Goal: Task Accomplishment & Management: Manage account settings

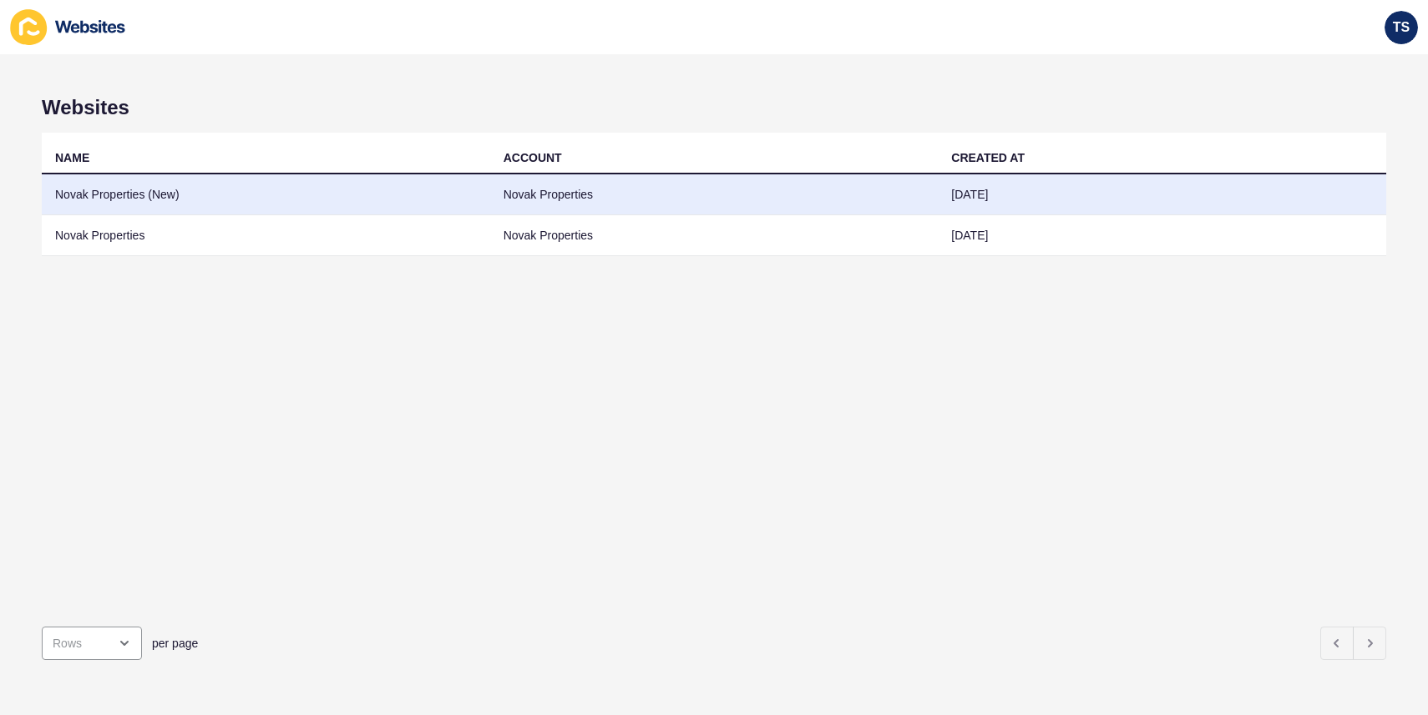
click at [148, 185] on td "Novak Properties (New)" at bounding box center [266, 194] width 448 height 41
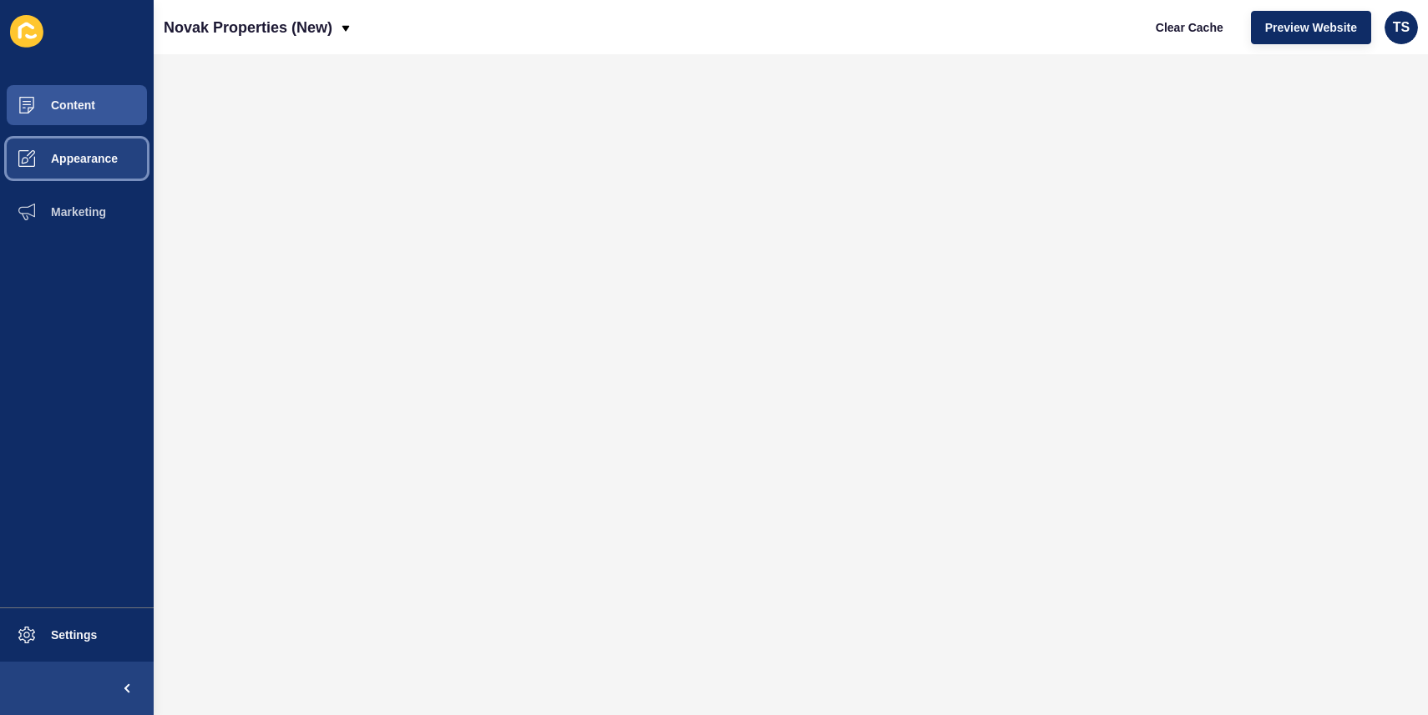
click at [84, 159] on span "Appearance" at bounding box center [57, 158] width 120 height 13
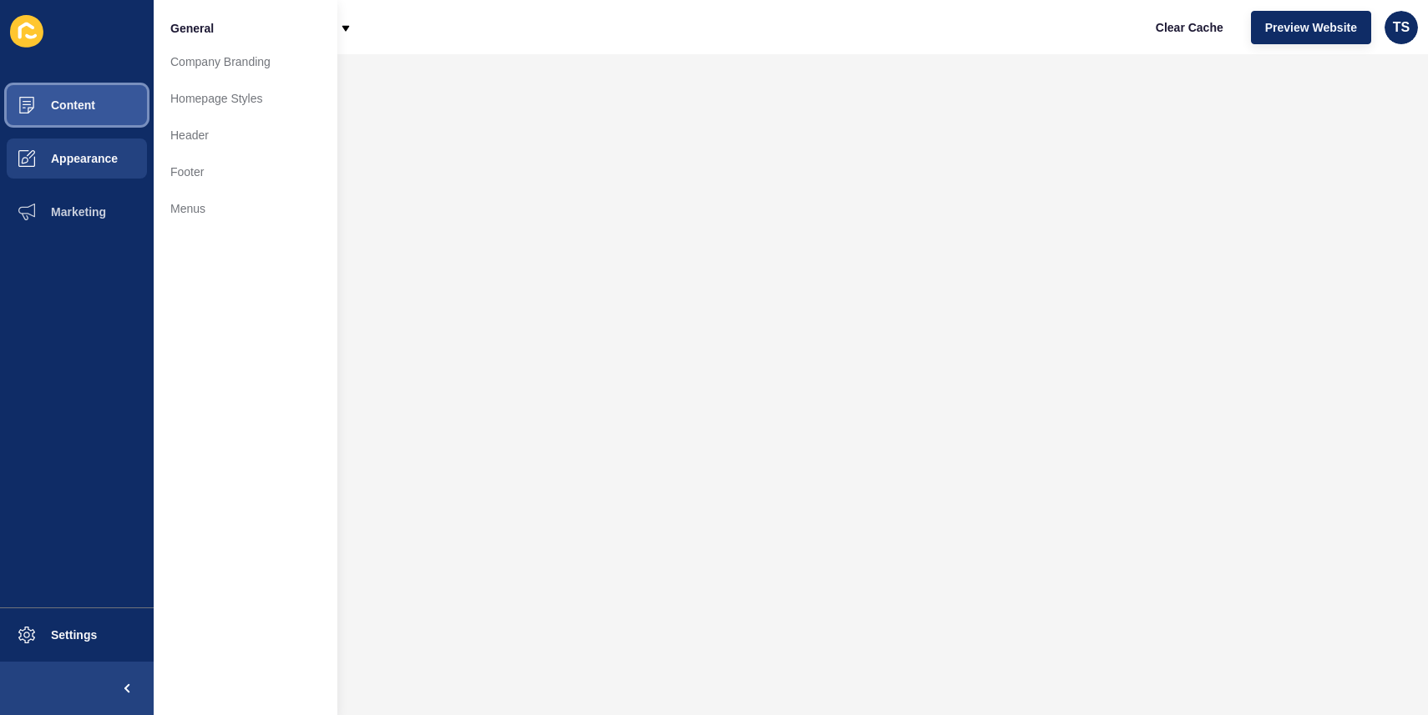
click at [93, 111] on span "Content" at bounding box center [46, 105] width 98 height 13
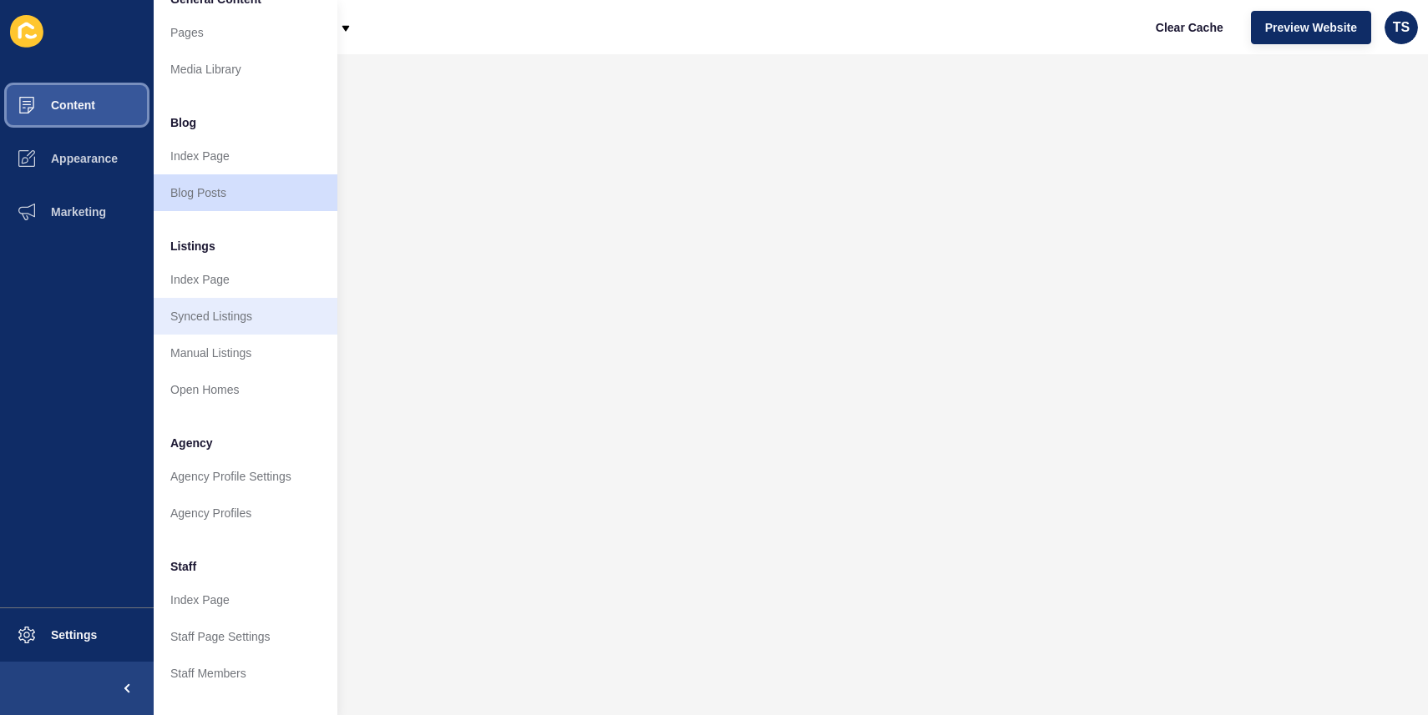
scroll to position [30, 0]
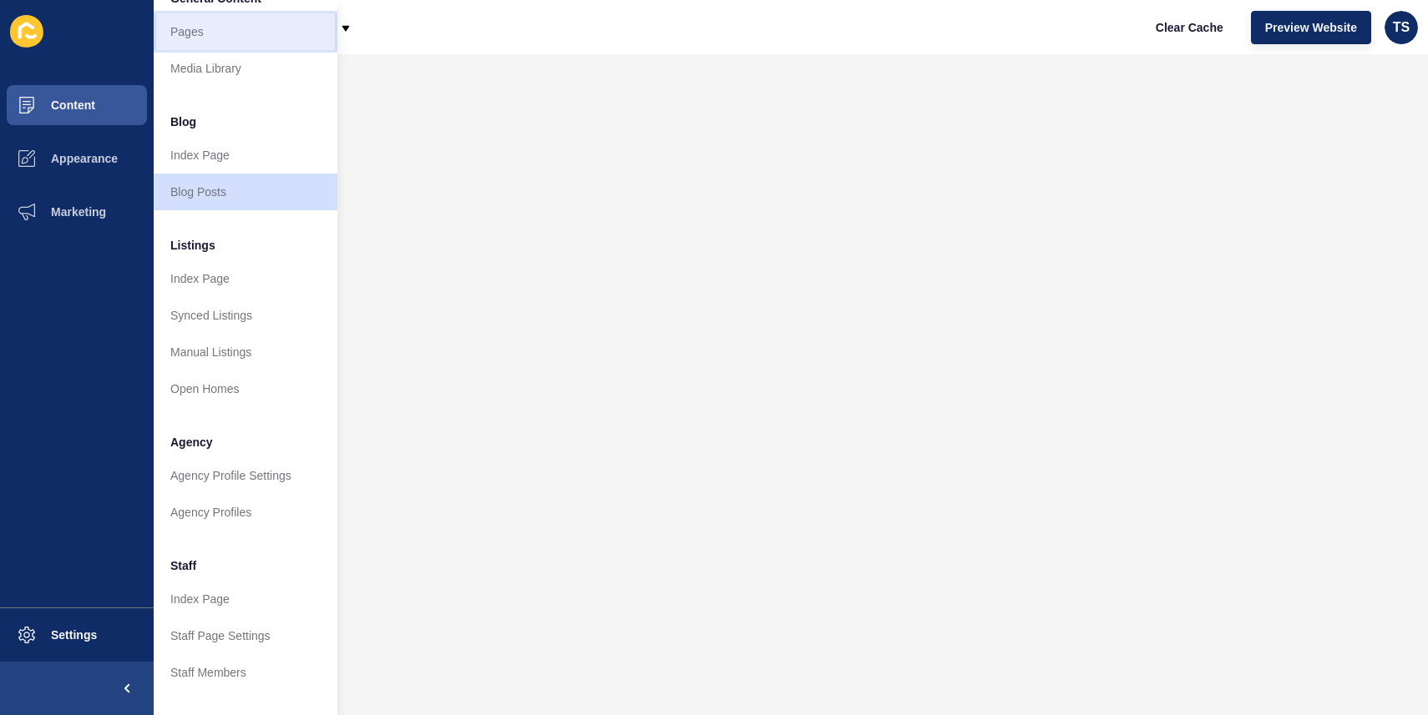
click at [207, 41] on link "Pages" at bounding box center [246, 31] width 184 height 37
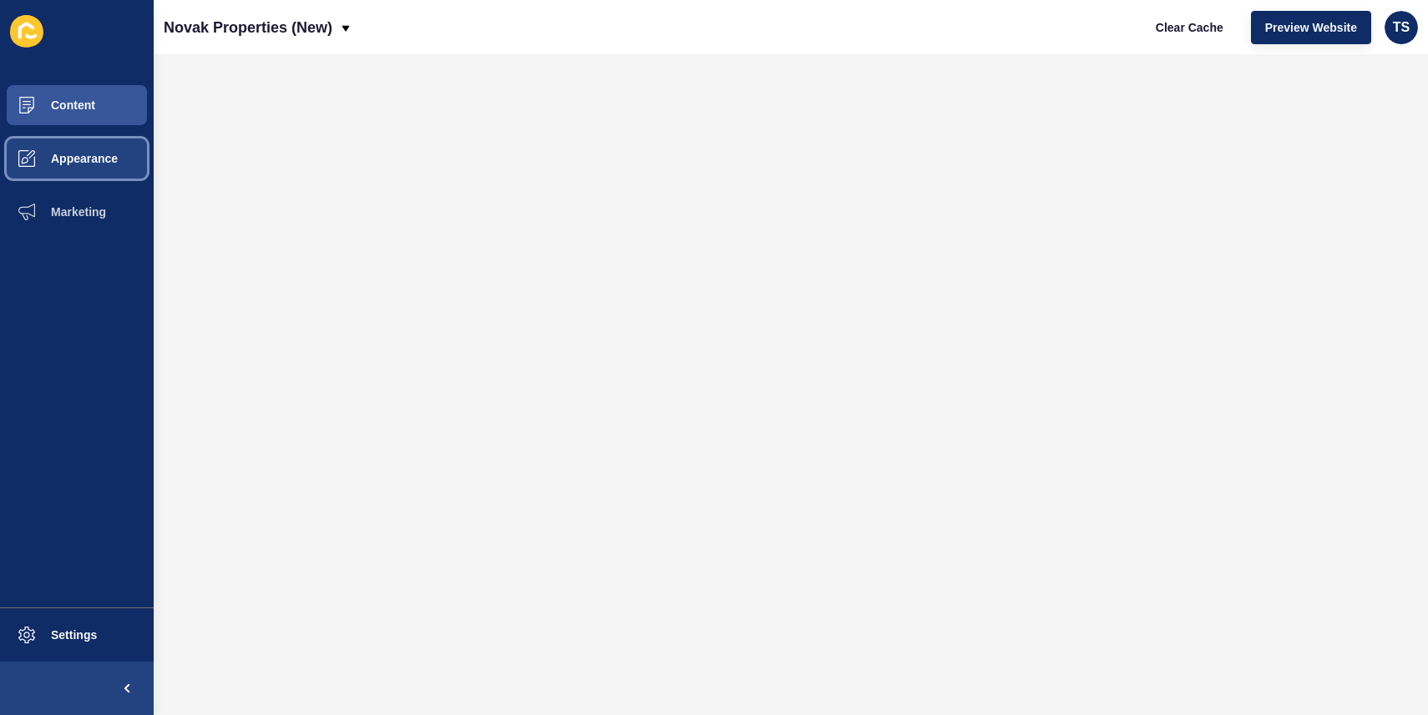
click at [84, 158] on span "Appearance" at bounding box center [57, 158] width 120 height 13
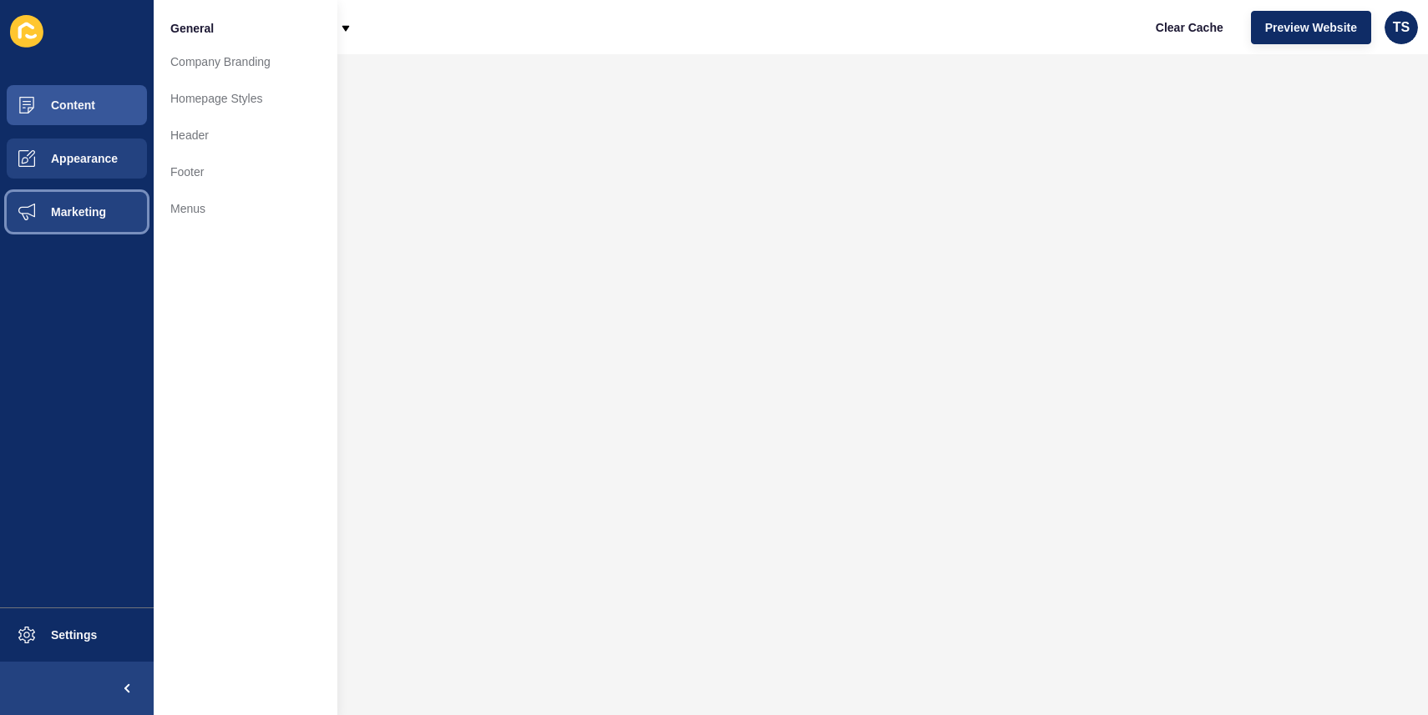
click at [71, 206] on span "Marketing" at bounding box center [51, 211] width 109 height 13
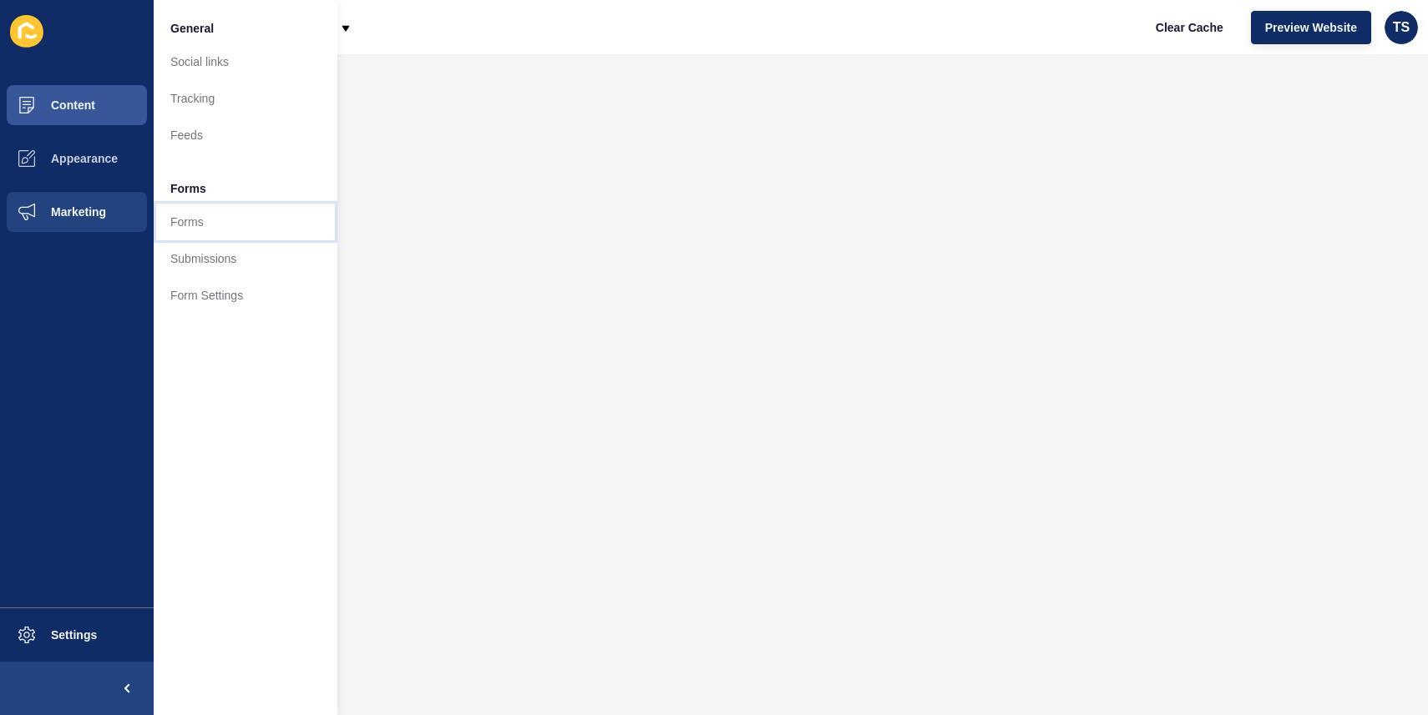
click at [250, 220] on link "Forms" at bounding box center [246, 222] width 184 height 37
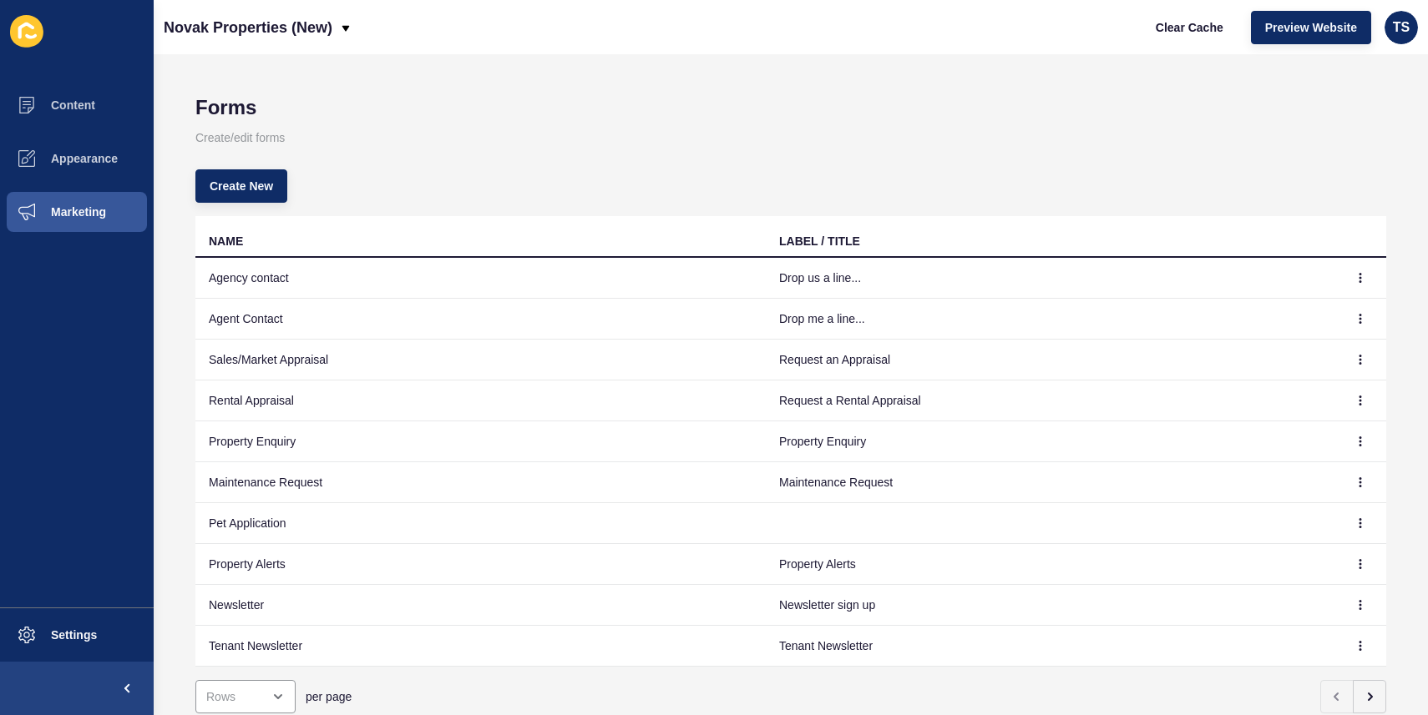
scroll to position [53, 0]
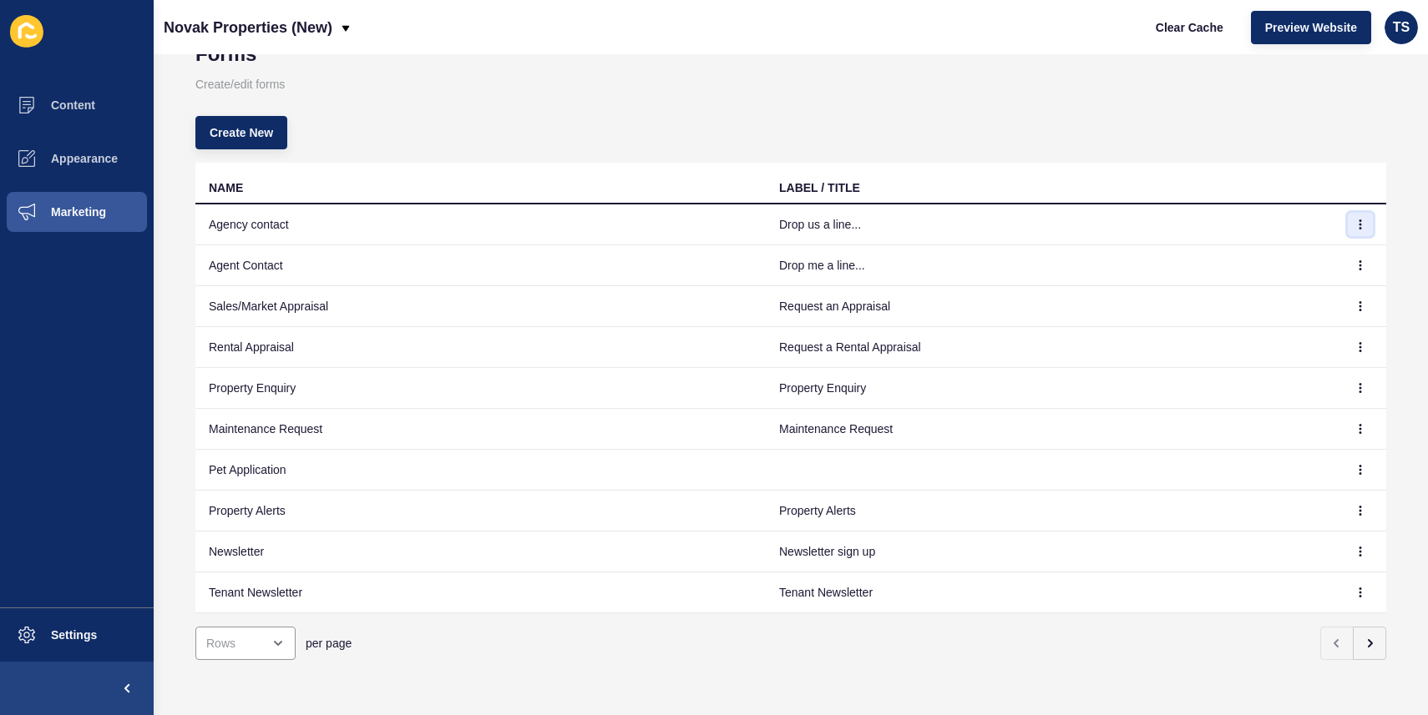
click at [1352, 226] on button "button" at bounding box center [1359, 224] width 25 height 23
click at [1279, 258] on link "Edit" at bounding box center [1314, 258] width 117 height 37
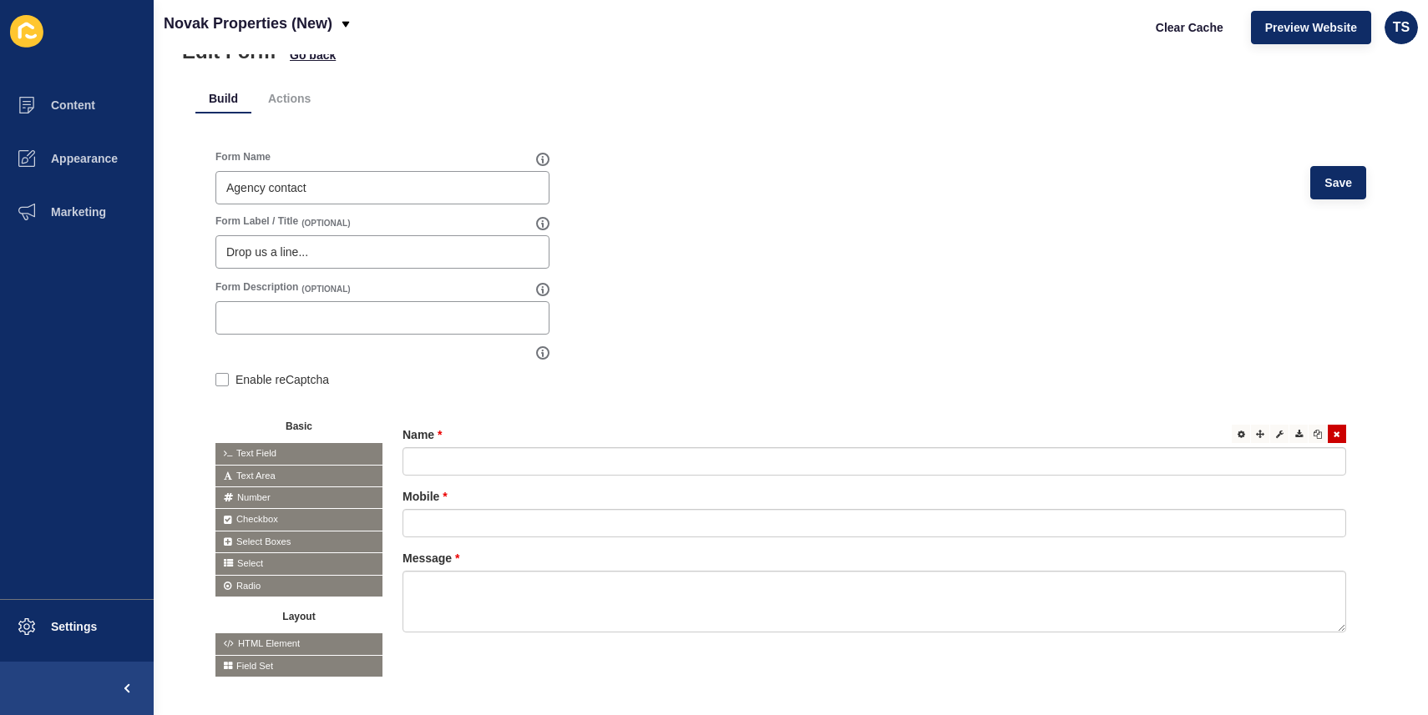
scroll to position [80, 0]
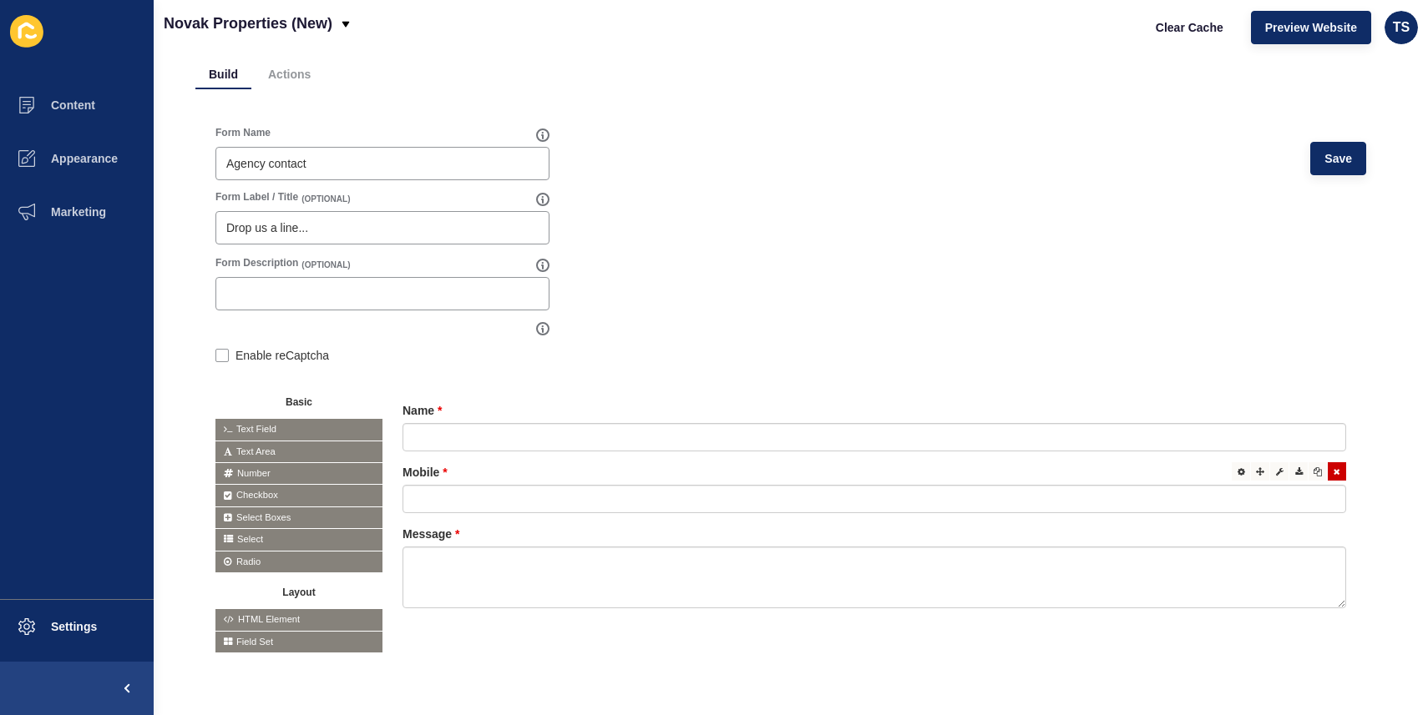
click at [420, 471] on label "Mobile" at bounding box center [424, 472] width 45 height 17
click at [1242, 472] on icon at bounding box center [1241, 471] width 8 height 8
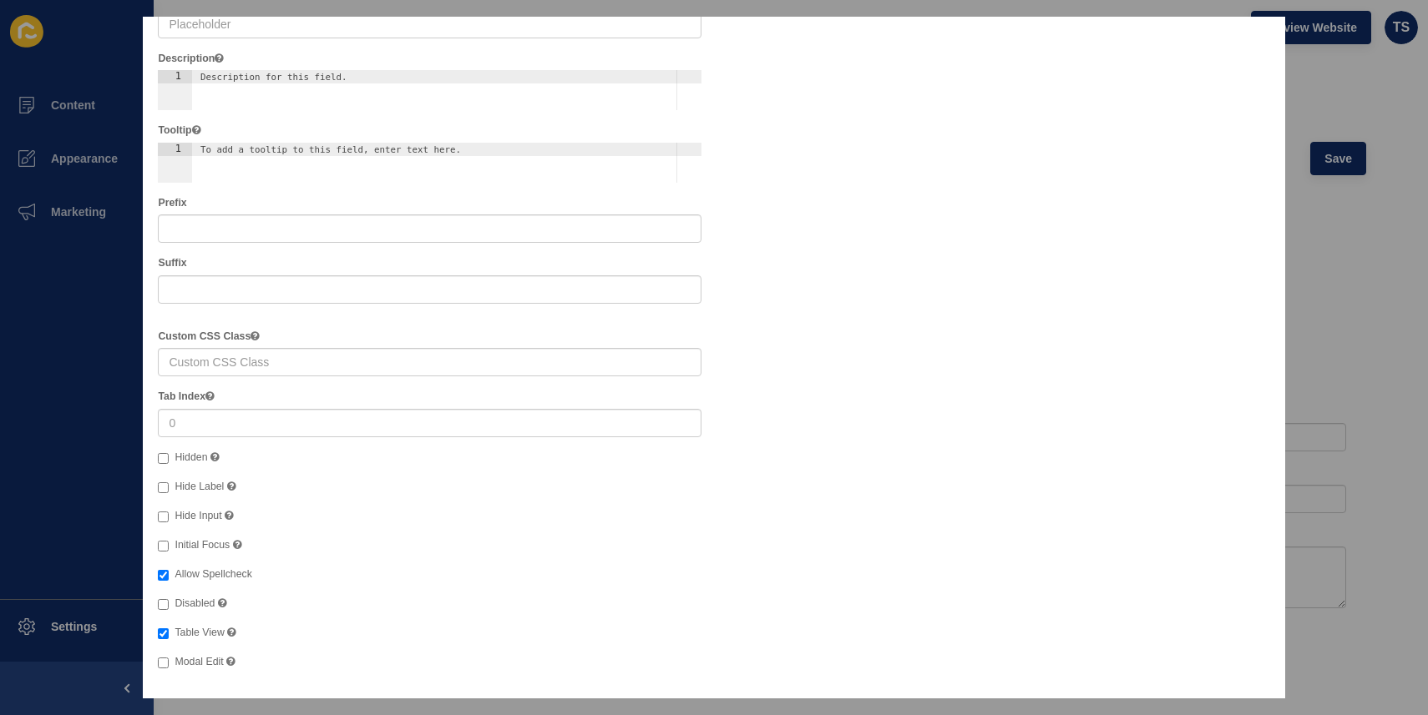
scroll to position [0, 0]
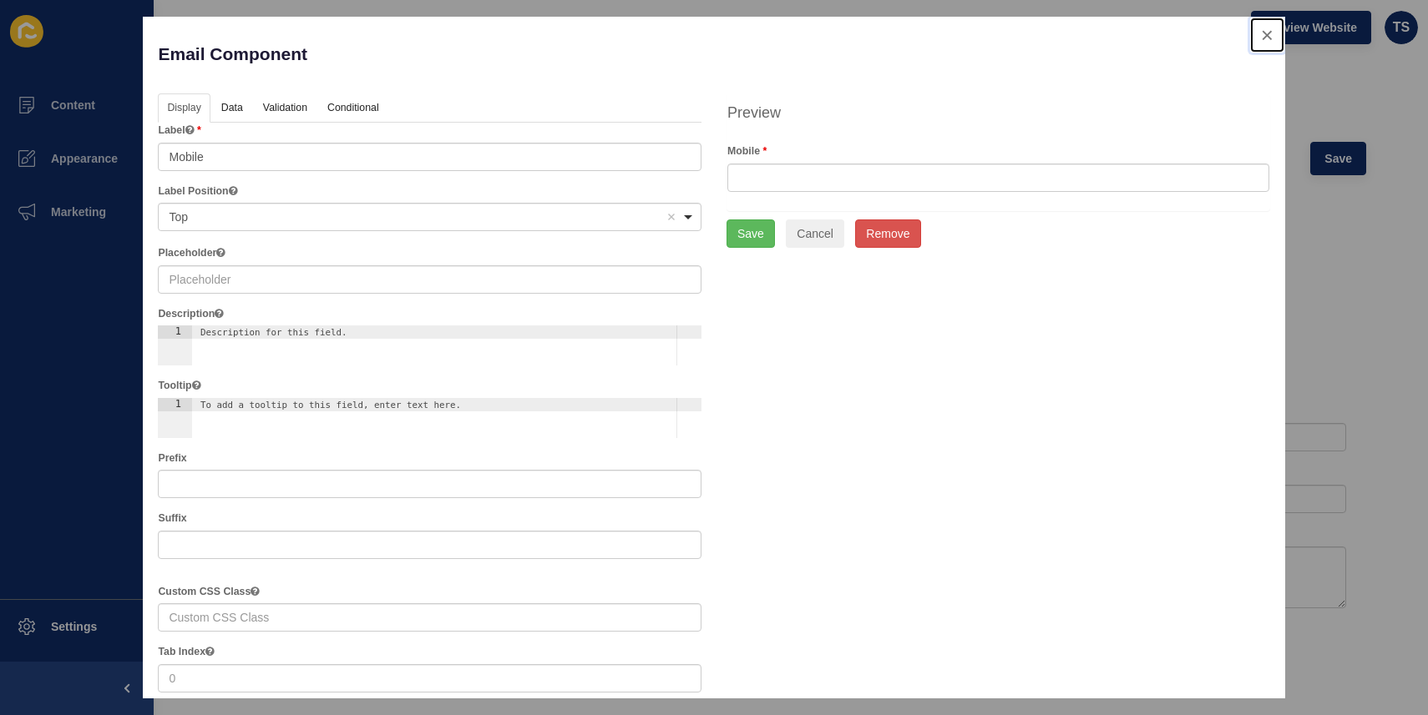
click at [1266, 36] on button "close" at bounding box center [1267, 35] width 34 height 35
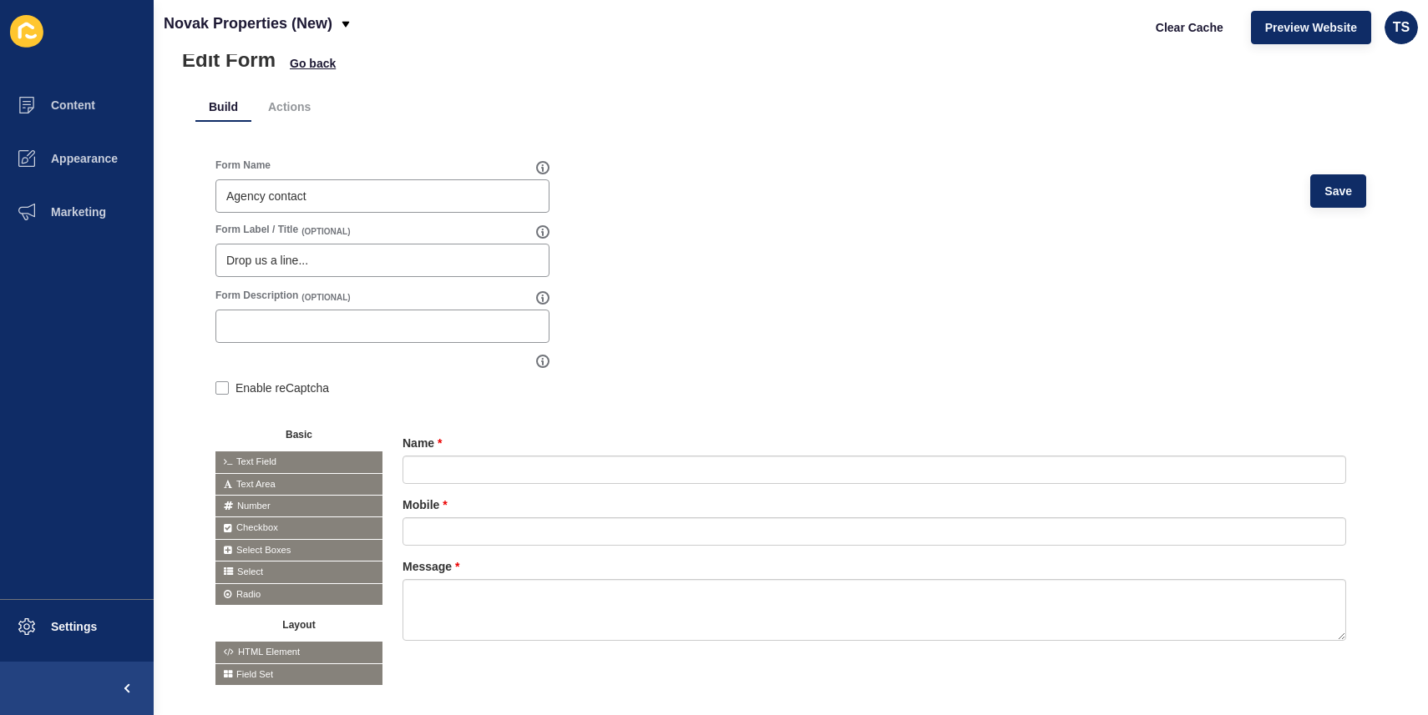
scroll to position [80, 0]
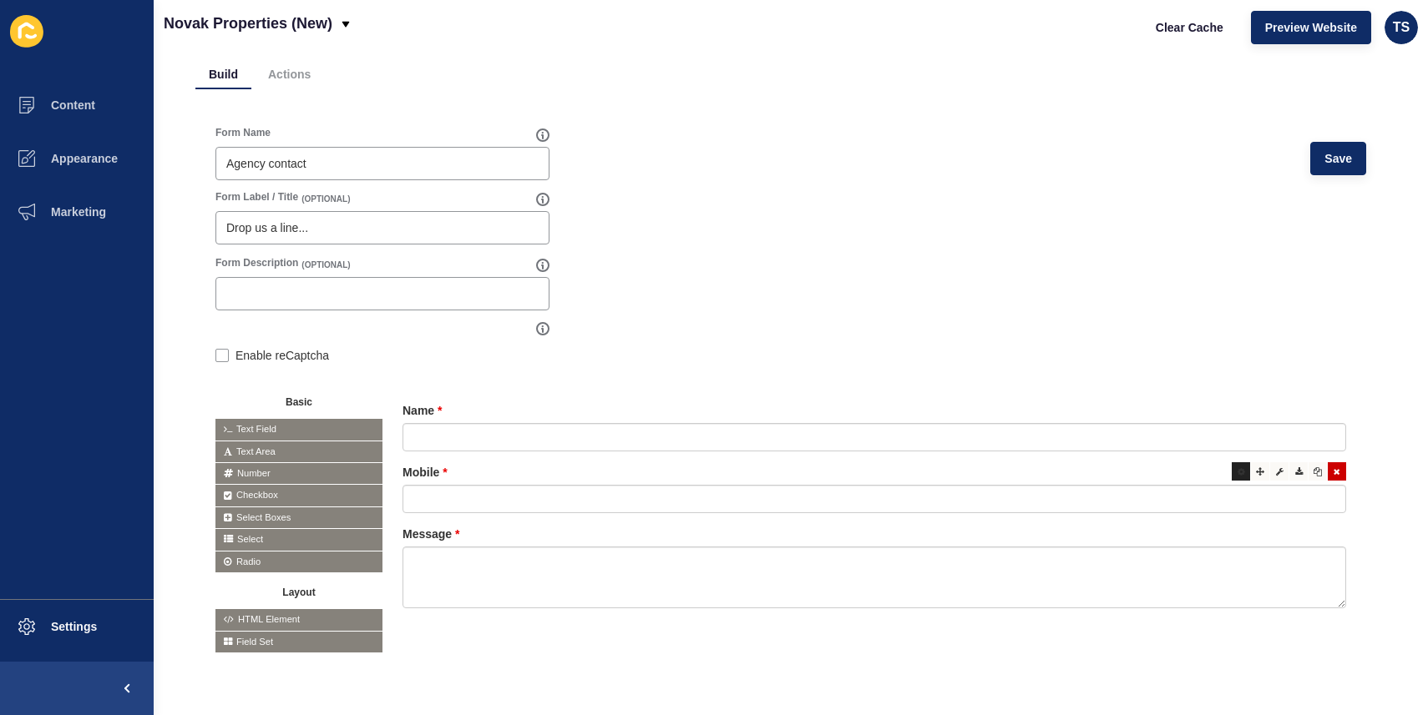
click at [1238, 477] on div at bounding box center [1240, 471] width 18 height 18
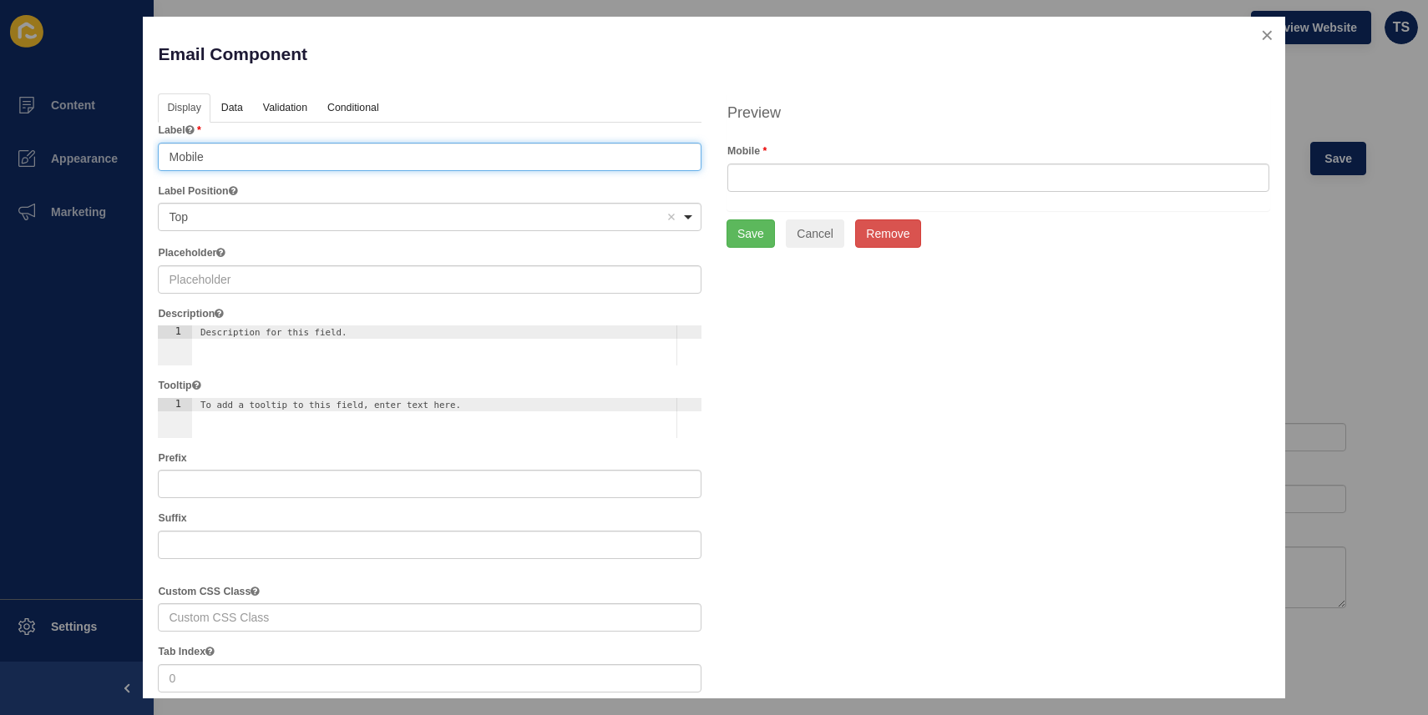
drag, startPoint x: 261, startPoint y: 153, endPoint x: 61, endPoint y: 149, distance: 200.4
click at [60, 149] on div "Email Component Help Display Data Validation API Conditional Logic Layout Label…" at bounding box center [714, 357] width 1428 height 715
type input "Email"
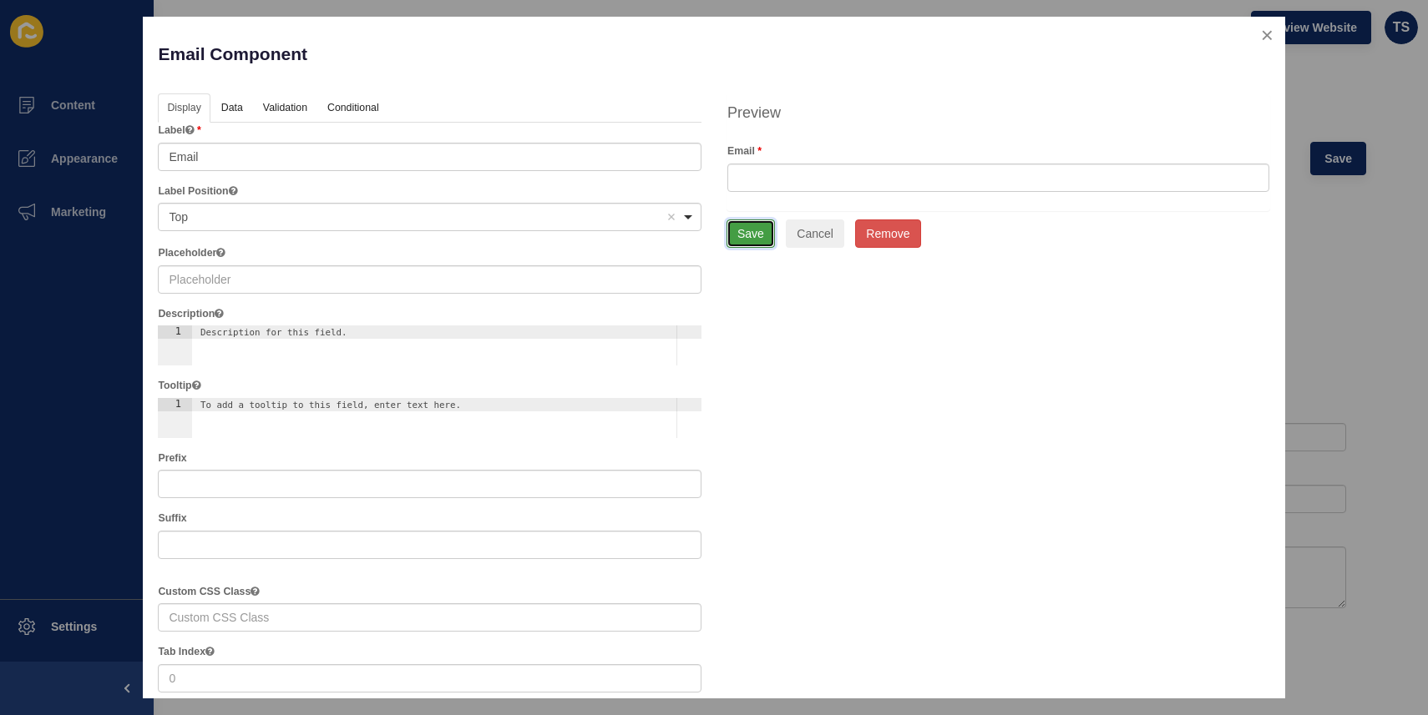
click at [741, 230] on button "Save" at bounding box center [750, 234] width 48 height 28
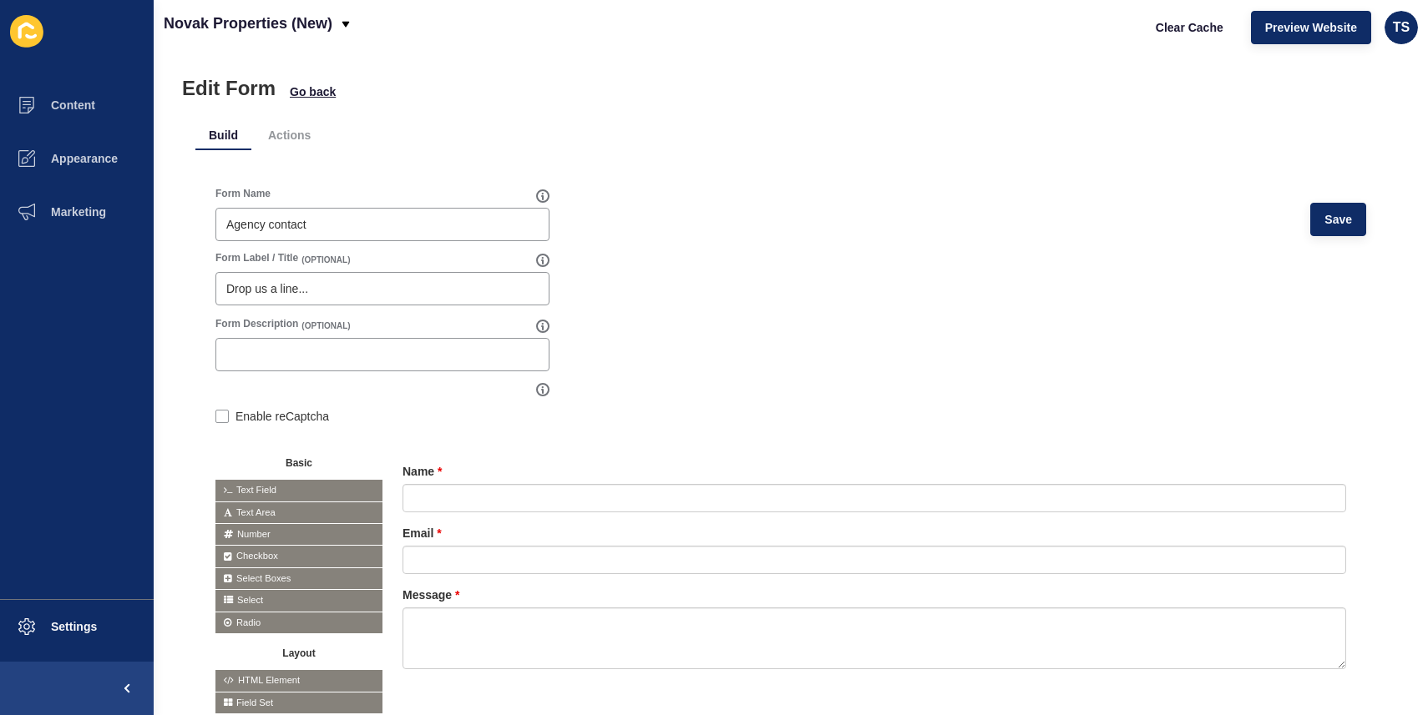
scroll to position [0, 0]
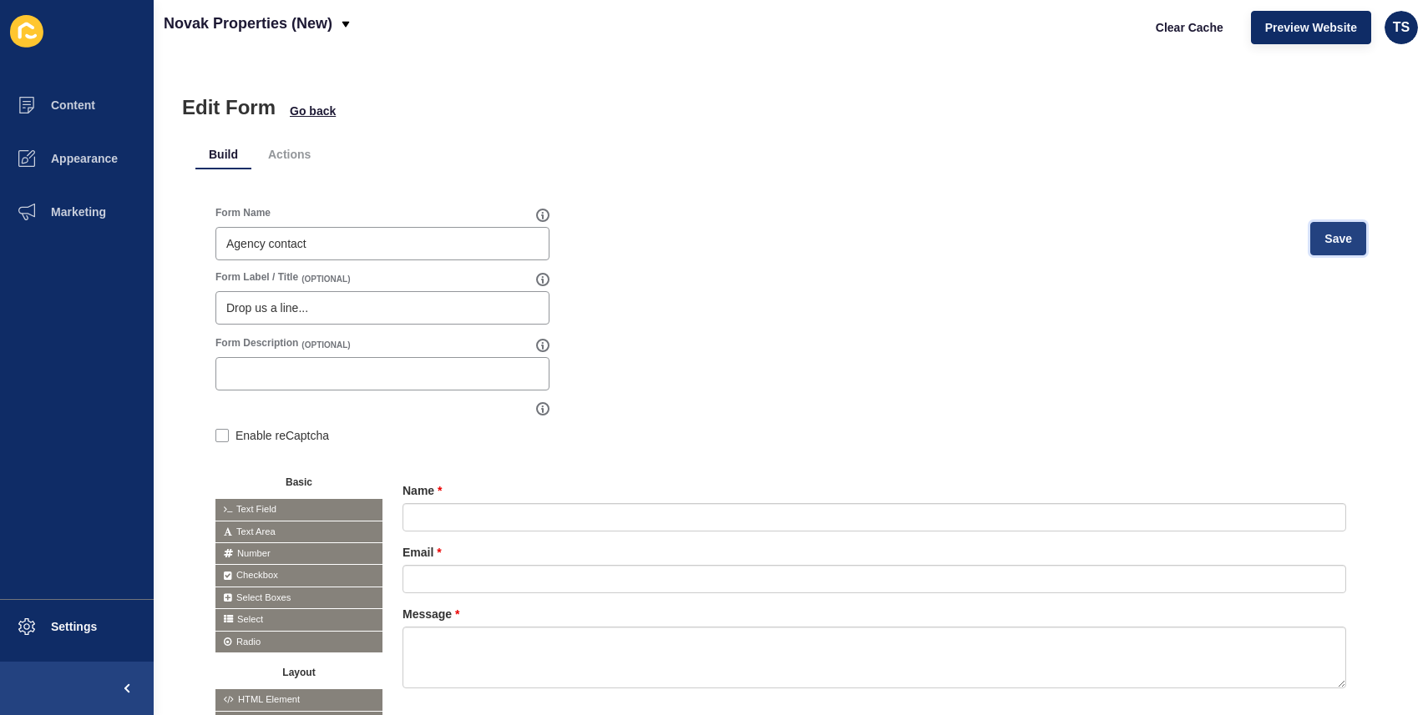
click at [1354, 242] on button "Save" at bounding box center [1338, 238] width 56 height 33
click at [1311, 27] on span "Preview Website" at bounding box center [1311, 27] width 92 height 17
click at [62, 210] on span "Marketing" at bounding box center [51, 211] width 109 height 13
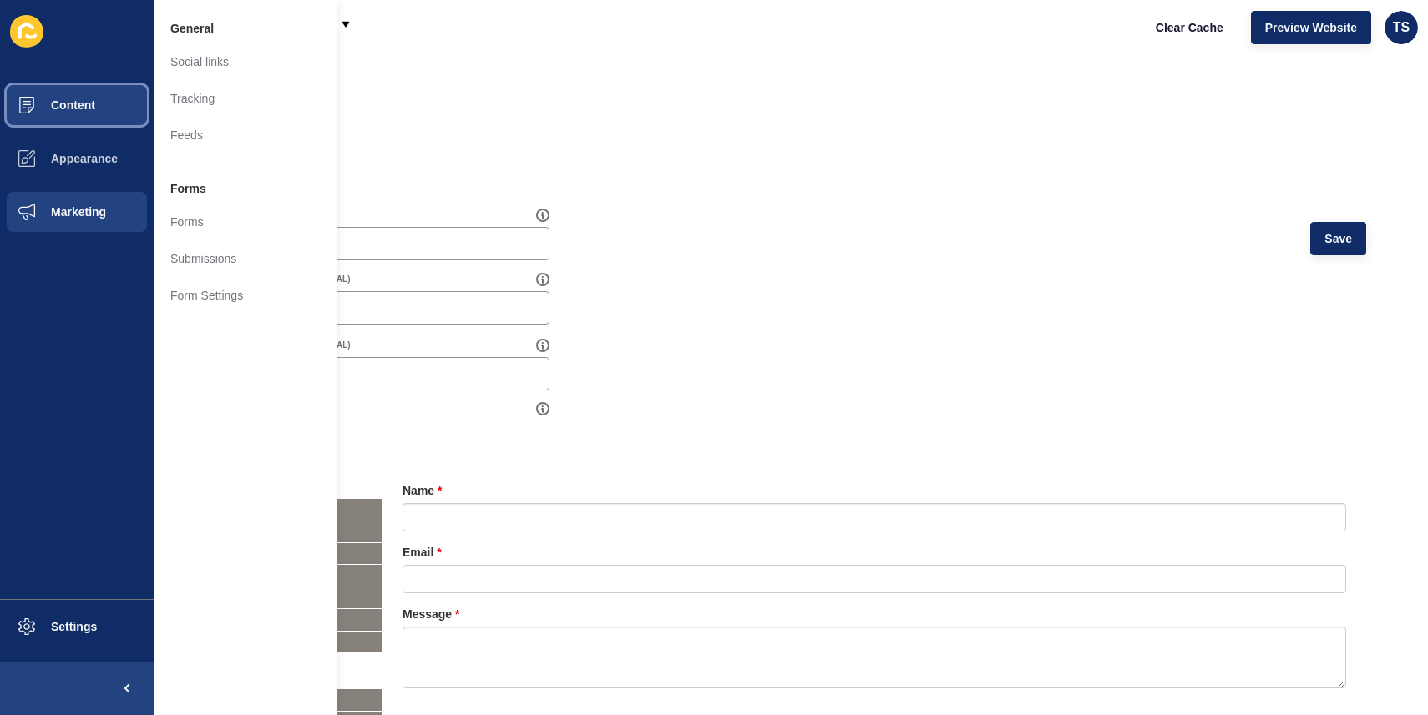
click at [74, 106] on span "Content" at bounding box center [46, 105] width 98 height 13
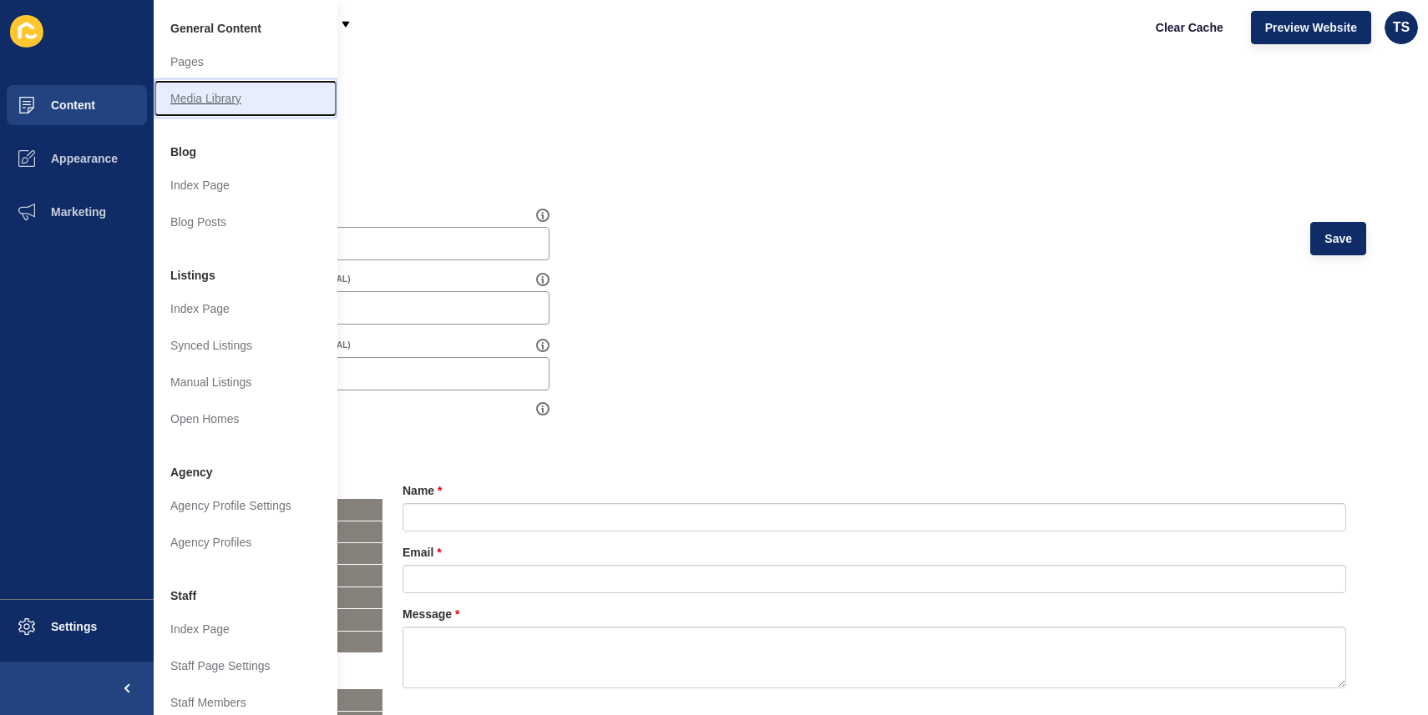
click at [234, 107] on link "Media Library" at bounding box center [246, 98] width 184 height 37
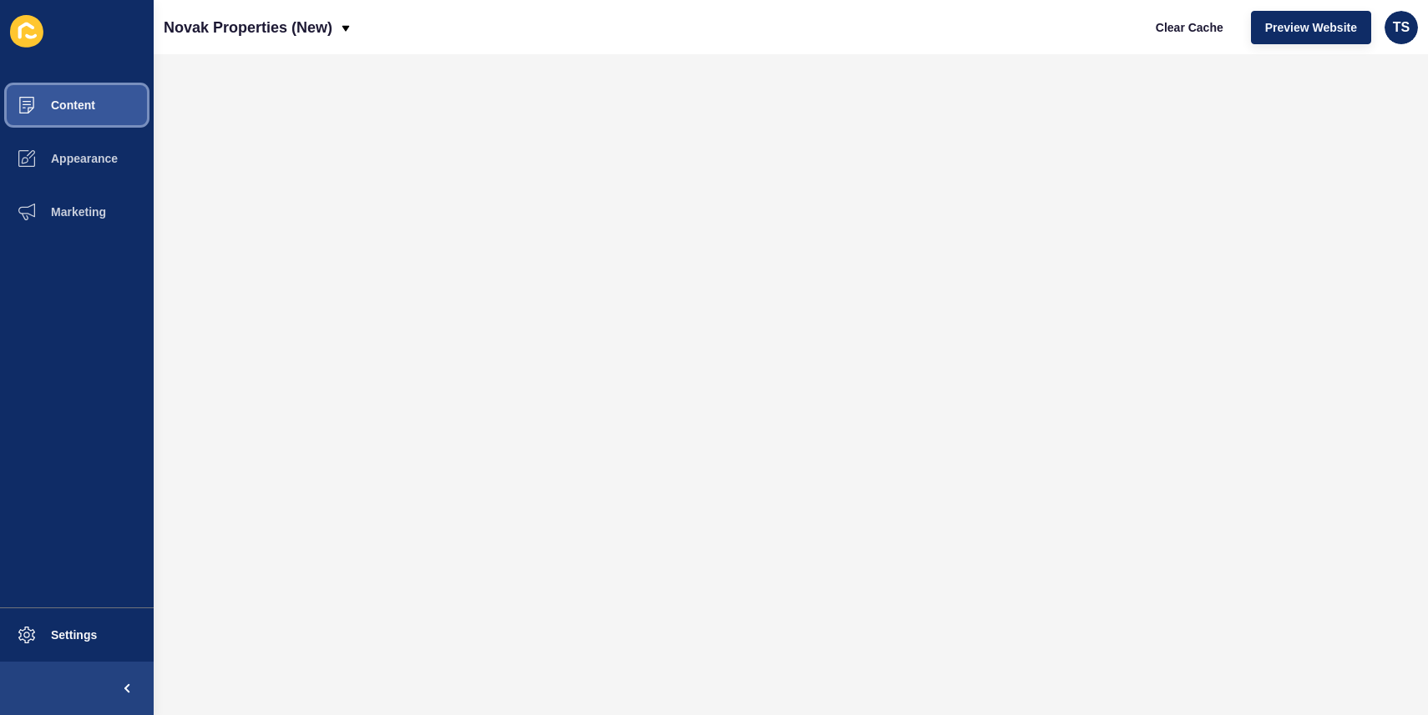
click at [103, 104] on button "Content" at bounding box center [77, 104] width 154 height 53
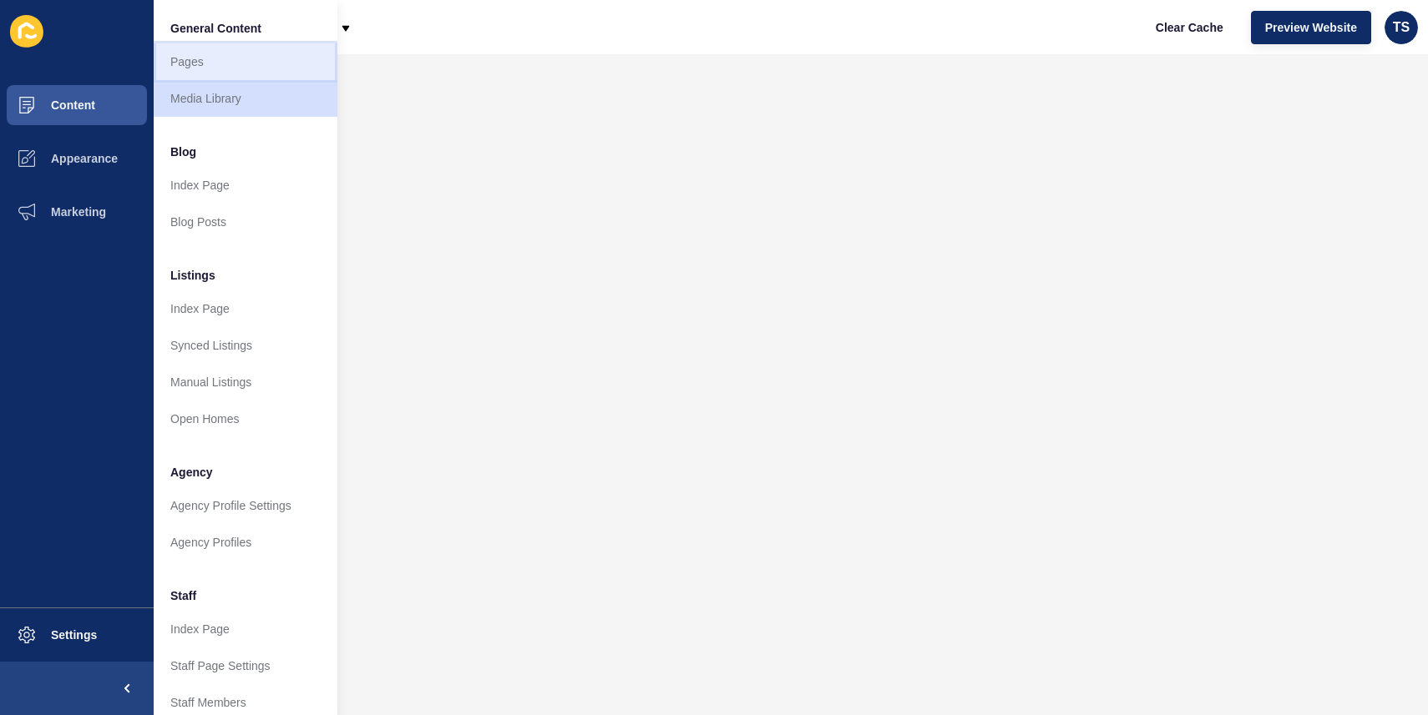
click at [231, 67] on link "Pages" at bounding box center [246, 61] width 184 height 37
